Goal: Check status: Check status

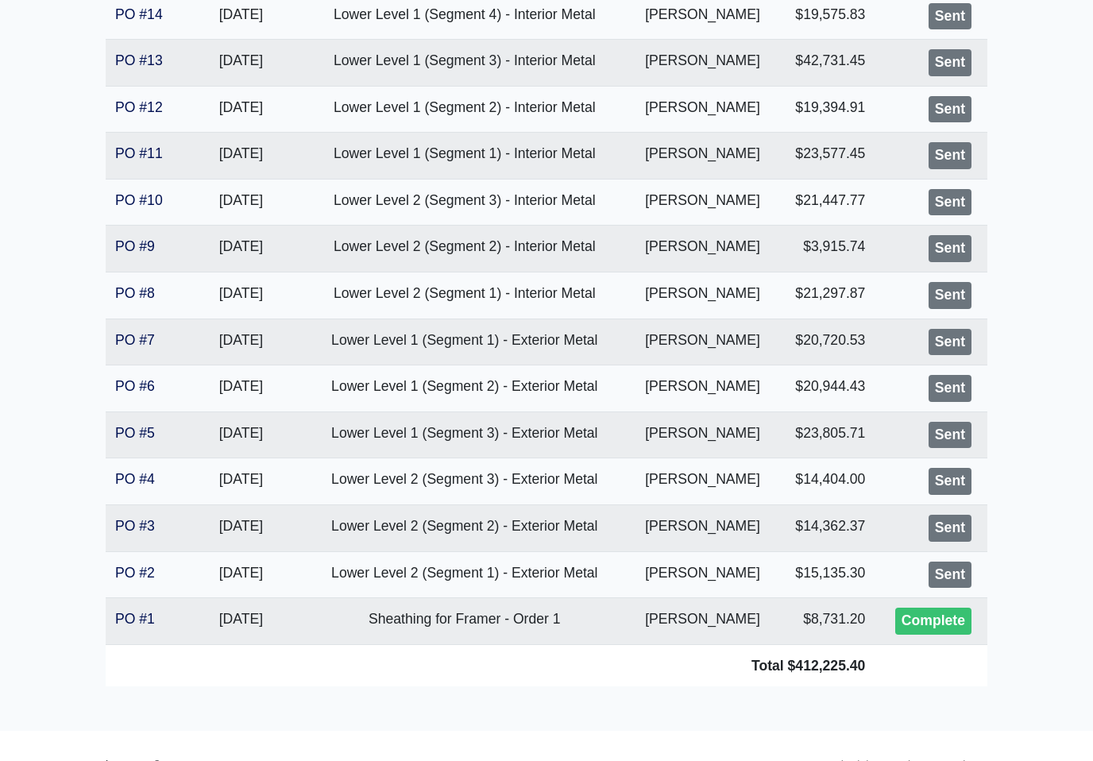
scroll to position [846, 0]
click at [129, 475] on link "PO #4" at bounding box center [135, 478] width 40 height 16
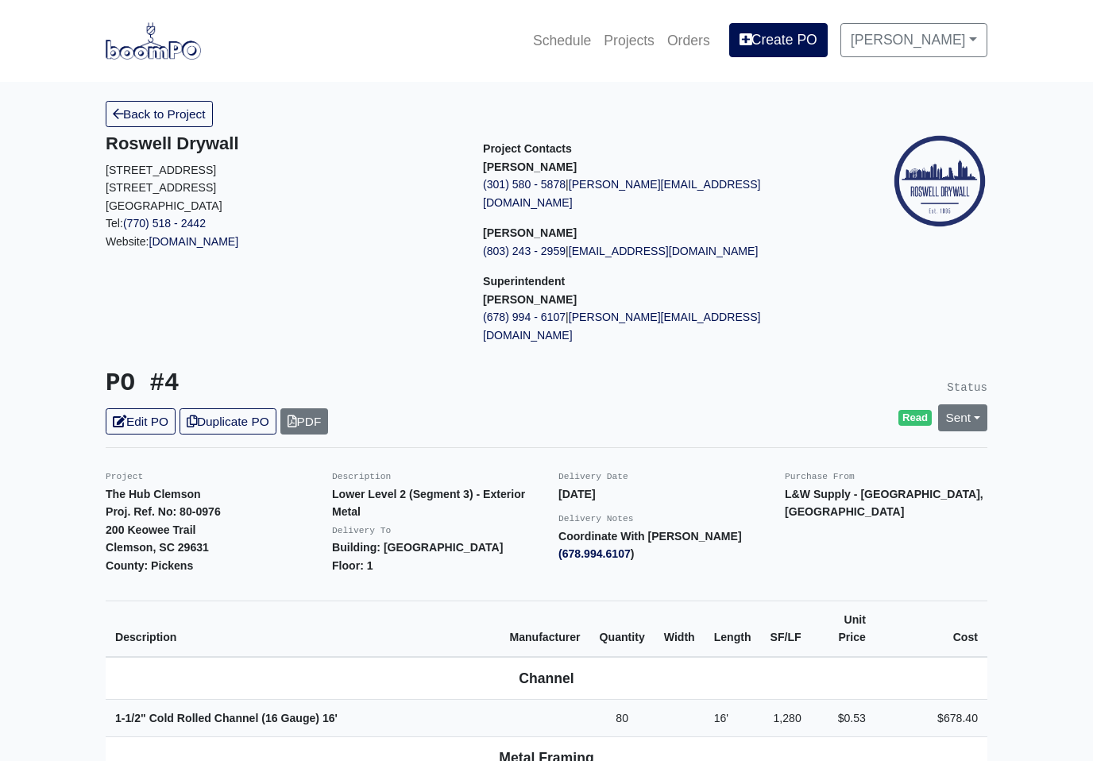
click at [193, 114] on link "Back to Project" at bounding box center [159, 114] width 107 height 26
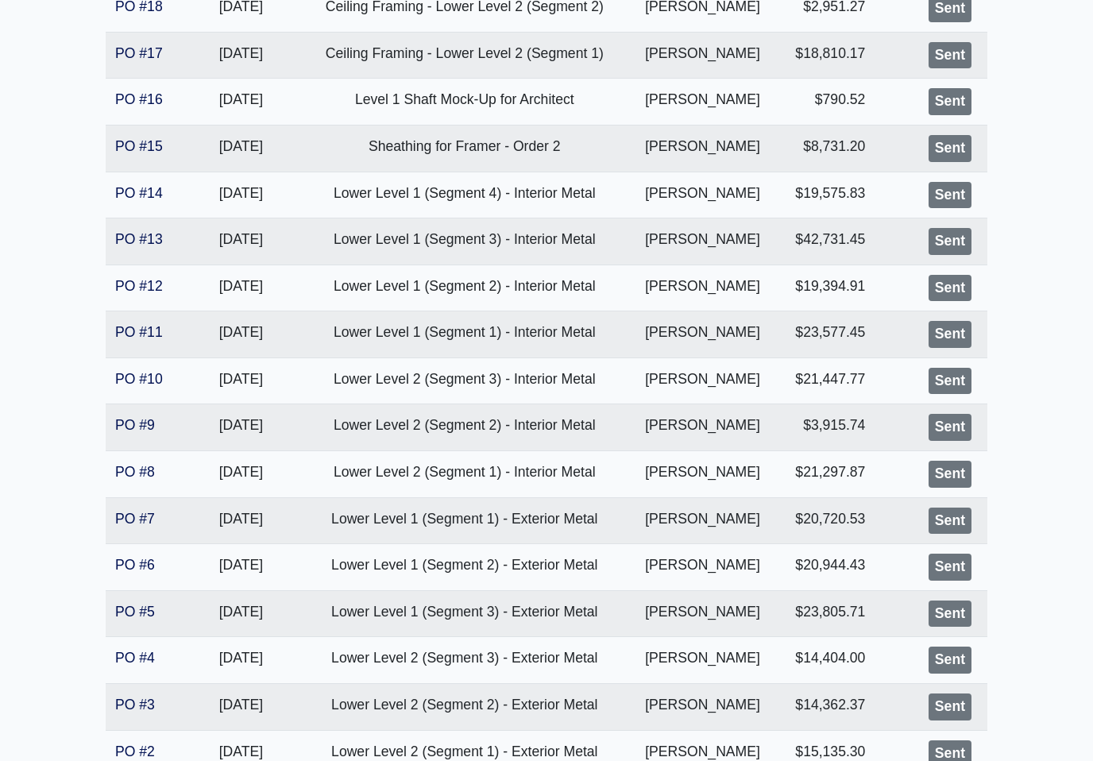
scroll to position [846, 0]
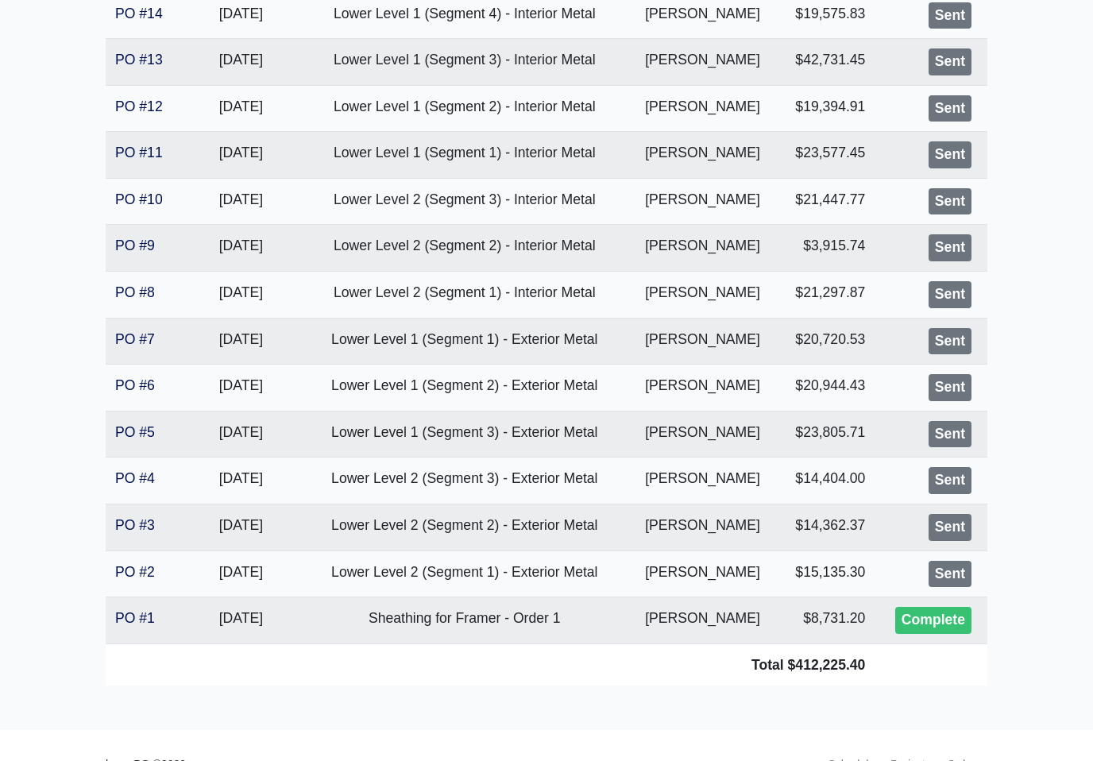
click at [123, 430] on link "PO #5" at bounding box center [135, 432] width 40 height 16
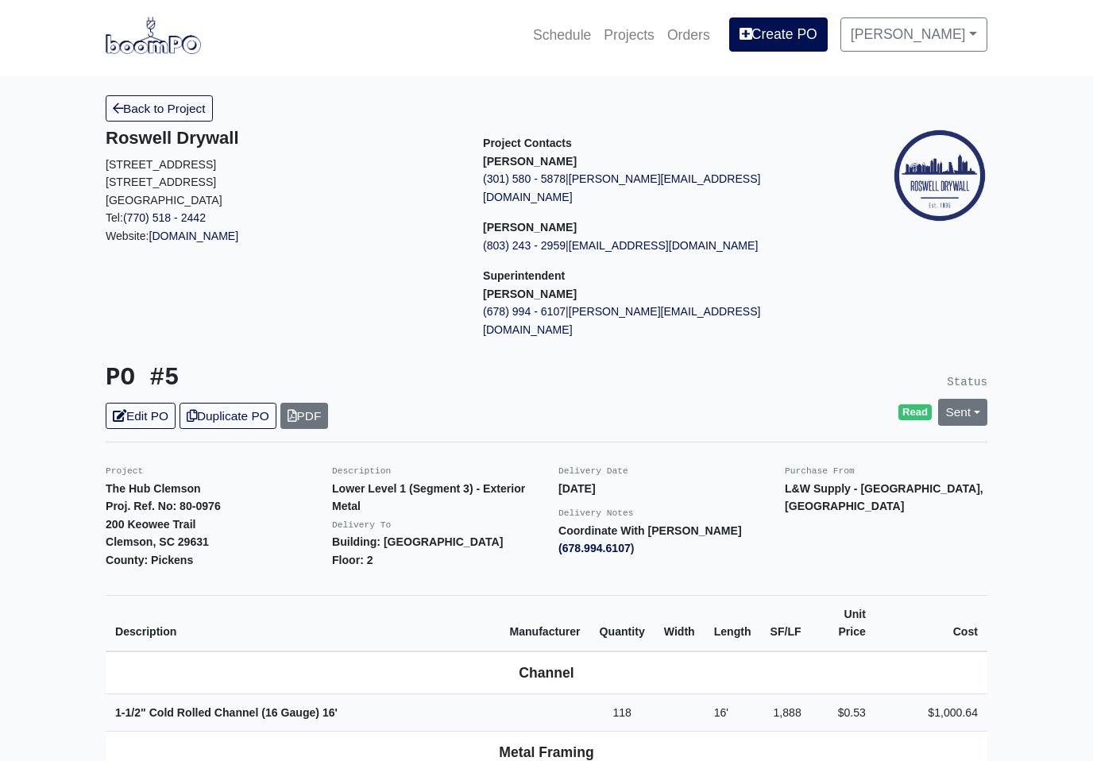
scroll to position [6, 0]
